Goal: Information Seeking & Learning: Learn about a topic

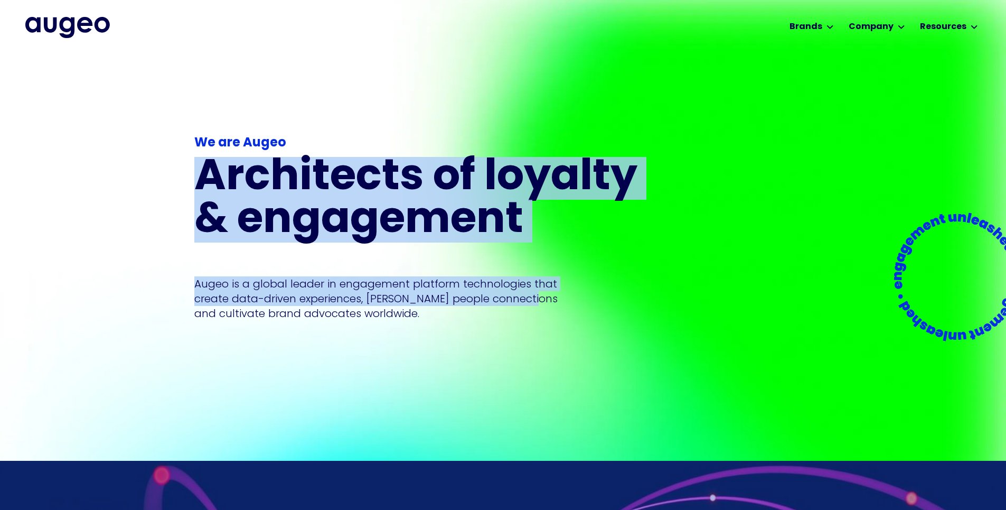
drag, startPoint x: 198, startPoint y: 162, endPoint x: 562, endPoint y: 283, distance: 383.9
click at [562, 283] on div "We are Augeo Architects of loyalty & engagement Augeo is a global leader in eng…" at bounding box center [422, 227] width 456 height 187
copy div "Architects of loyalty & engagement Augeo is a global leader in engagement platf…"
